Goal: Use online tool/utility: Utilize a website feature to perform a specific function

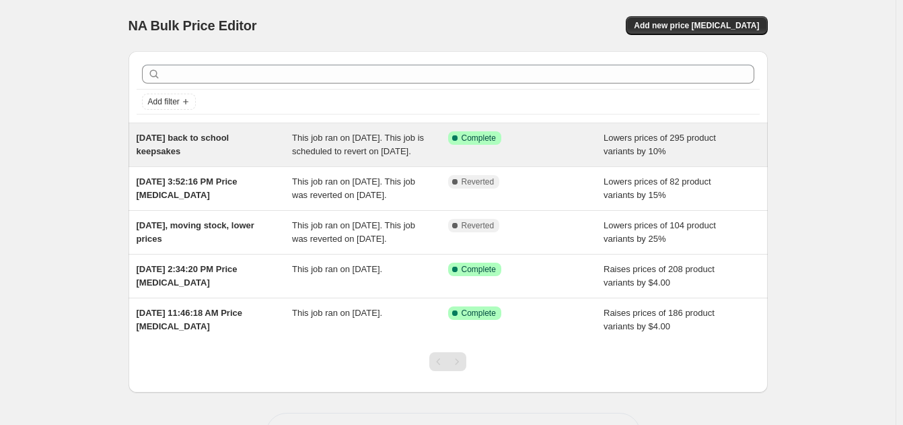
click at [248, 149] on div "[DATE] back to school keepsakes" at bounding box center [215, 144] width 156 height 27
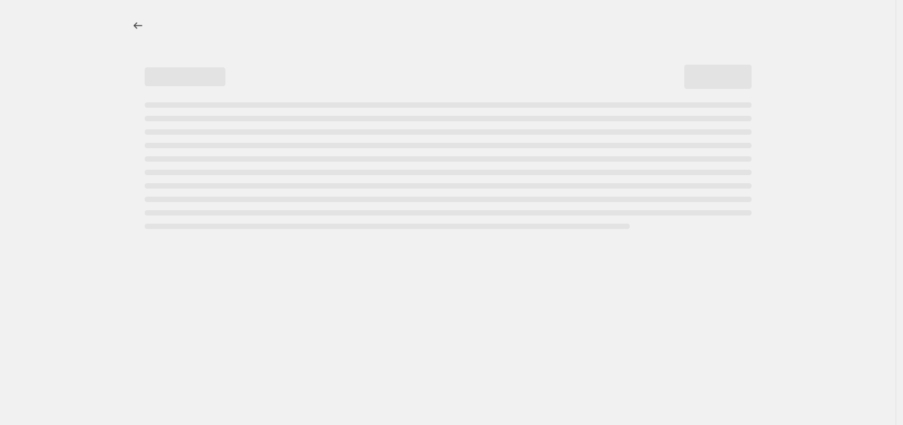
select select "percentage"
select select "collection"
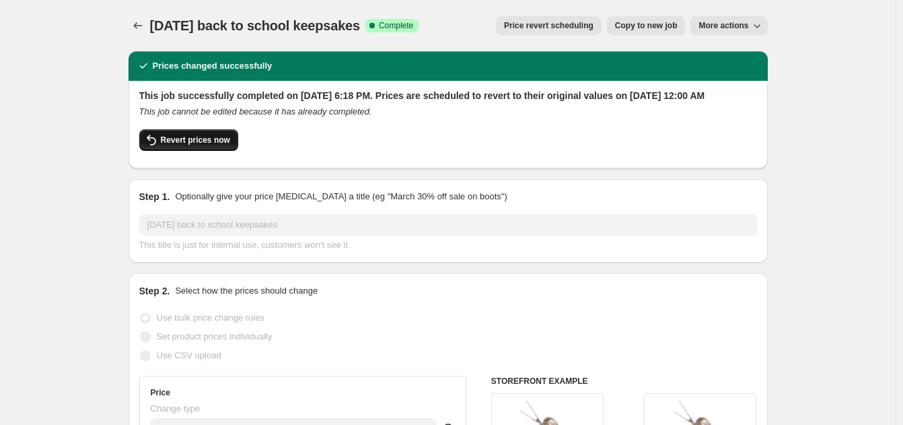
click at [201, 145] on span "Revert prices now" at bounding box center [195, 140] width 69 height 11
checkbox input "false"
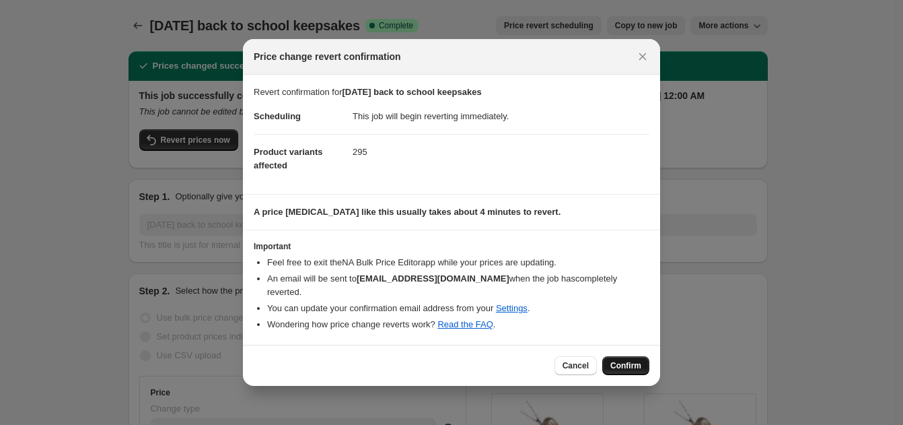
click at [632, 360] on span "Confirm" at bounding box center [625, 365] width 31 height 11
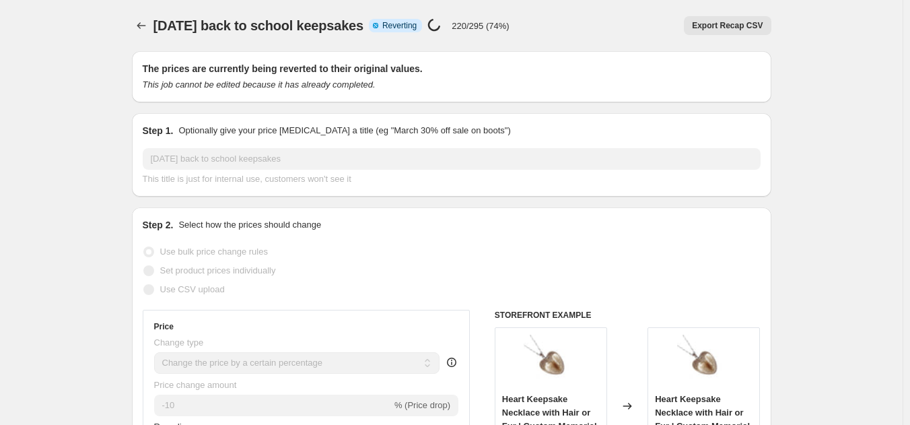
select select "percentage"
select select "collection"
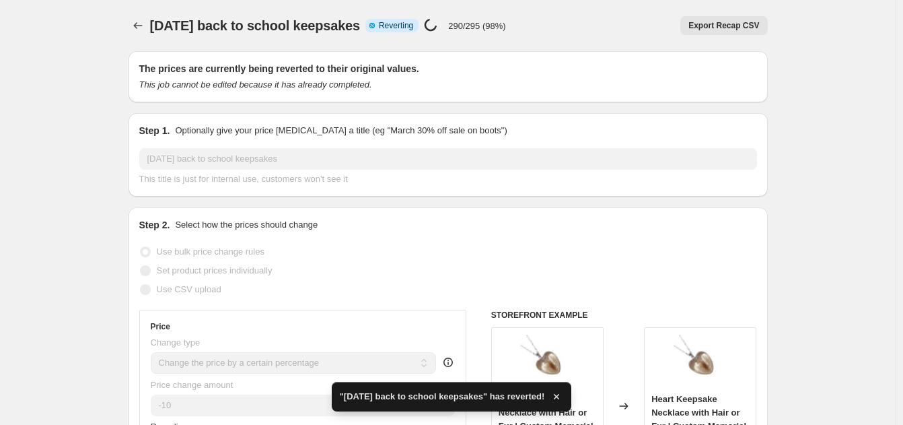
checkbox input "true"
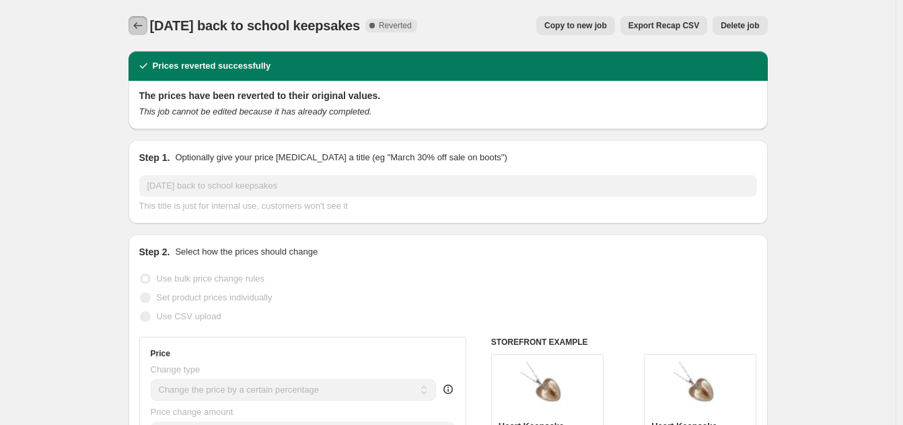
click at [141, 26] on icon "Price change jobs" at bounding box center [137, 25] width 13 height 13
